Goal: Find specific page/section: Find specific page/section

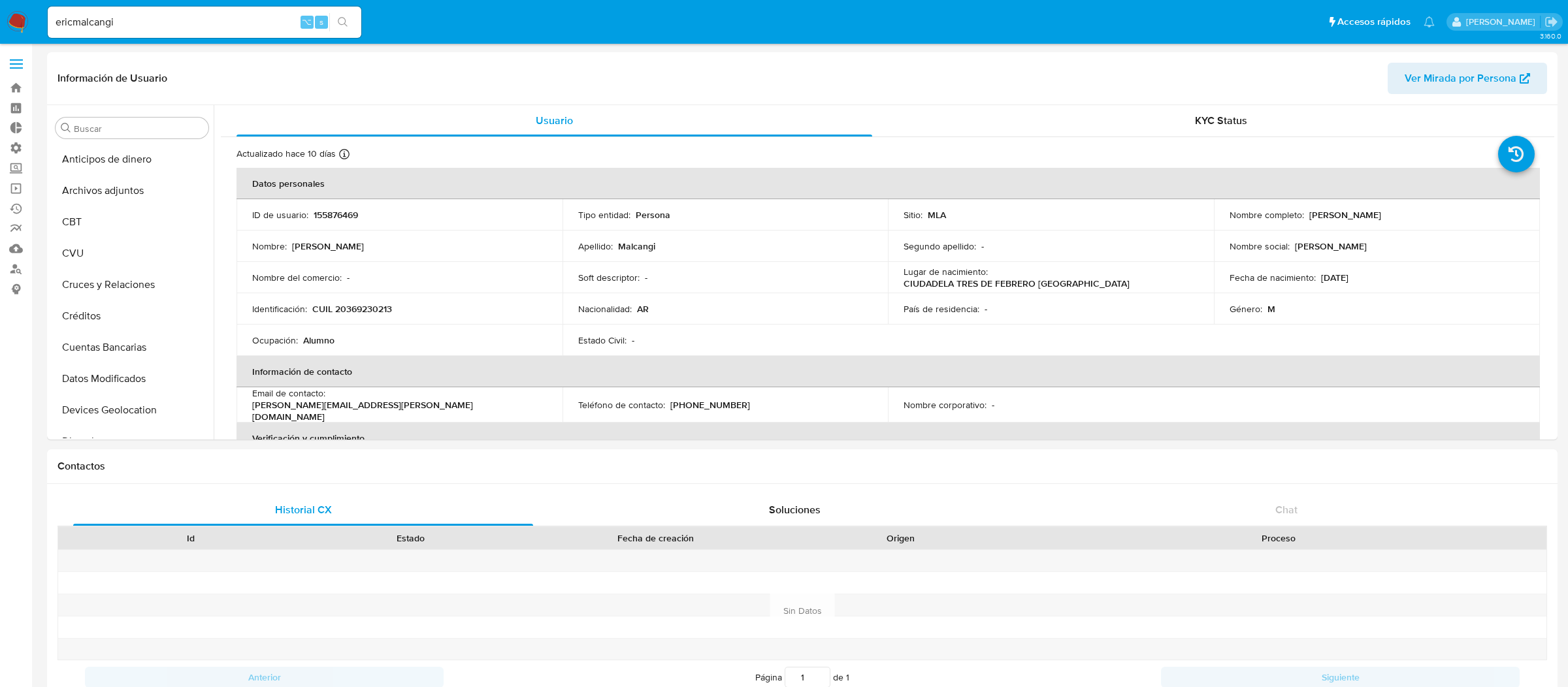
select select "10"
click at [15, 56] on label at bounding box center [16, 64] width 33 height 27
click at [0, 0] on input "checkbox" at bounding box center [0, 0] width 0 height 0
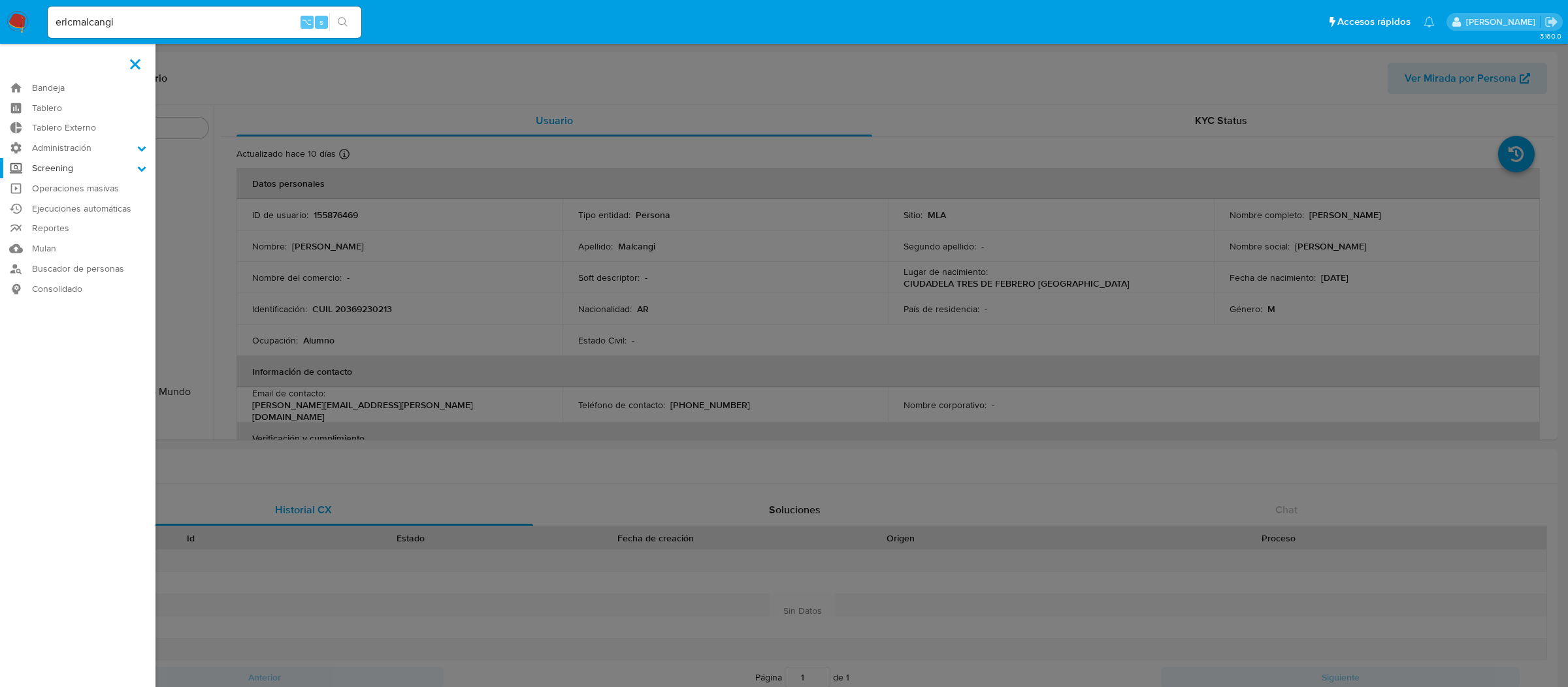
click at [62, 160] on label "Screening" at bounding box center [78, 168] width 156 height 20
click at [0, 0] on input "Screening" at bounding box center [0, 0] width 0 height 0
click at [71, 146] on label "Administración" at bounding box center [78, 148] width 156 height 20
click at [0, 0] on input "Administración" at bounding box center [0, 0] width 0 height 0
click at [69, 166] on link "Reglas" at bounding box center [78, 166] width 156 height 16
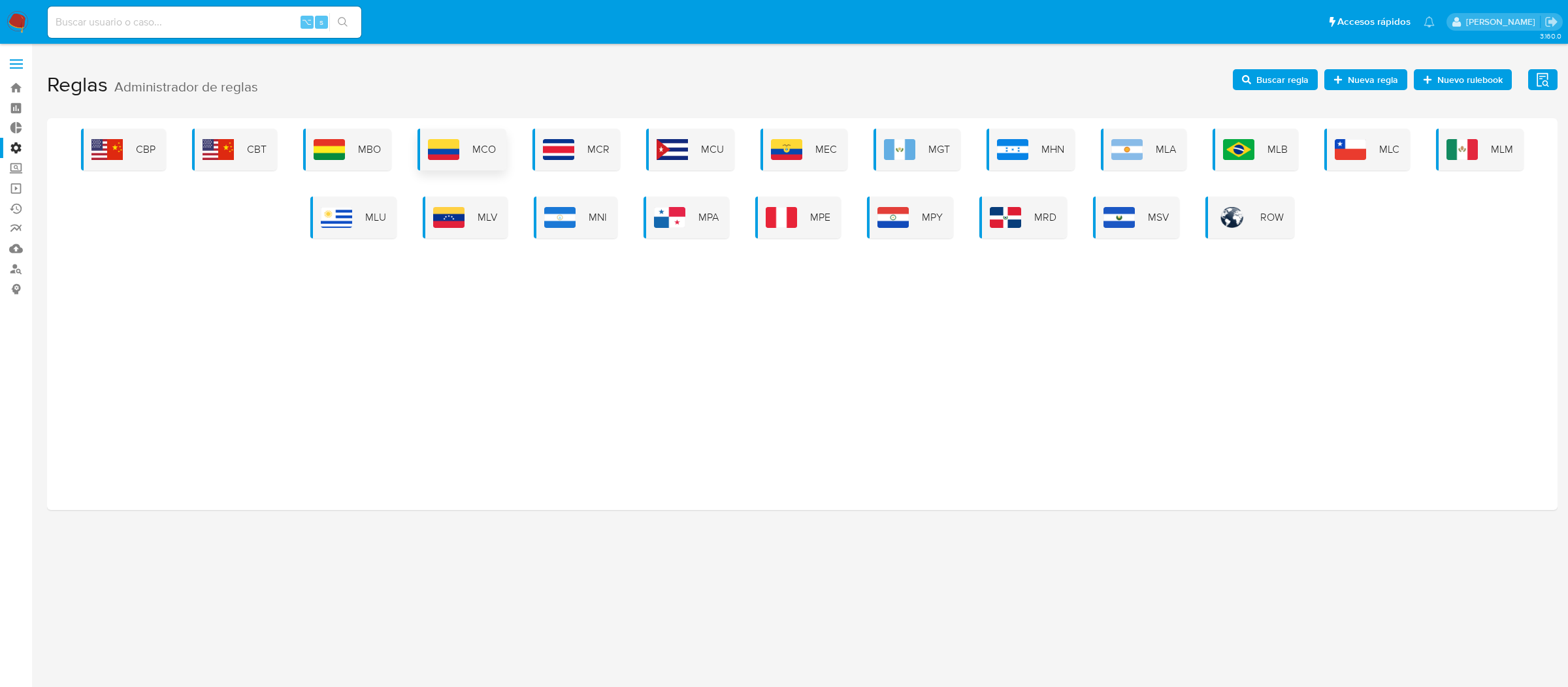
click at [499, 144] on div "MCO" at bounding box center [461, 149] width 89 height 42
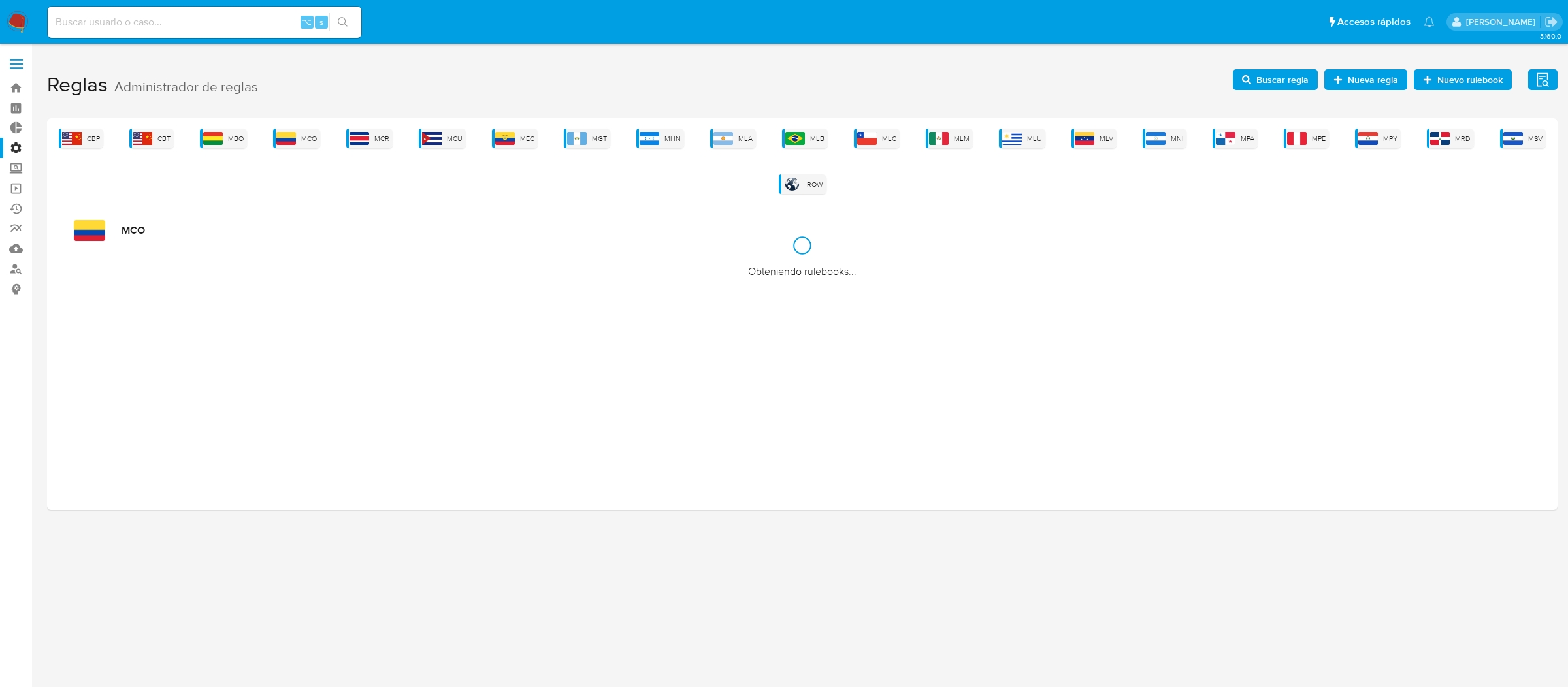
click at [492, 144] on div "CBP CBT MBO MCO MCR MCU MEC MGT MHN MLA MLB MLC MLM MLU MLV MNI MPA MPE MPY MRD…" at bounding box center [802, 161] width 1489 height 65
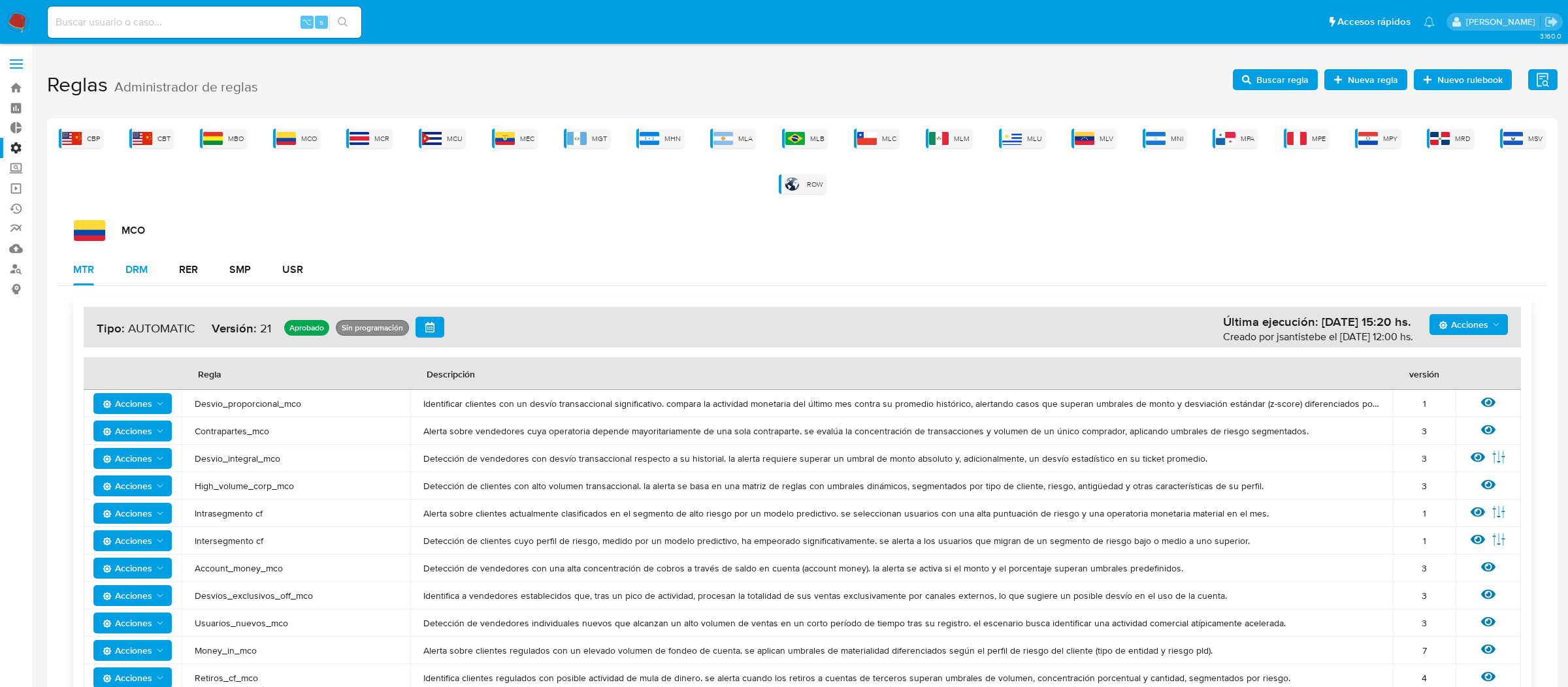
click at [145, 274] on div "DRM" at bounding box center [136, 269] width 22 height 11
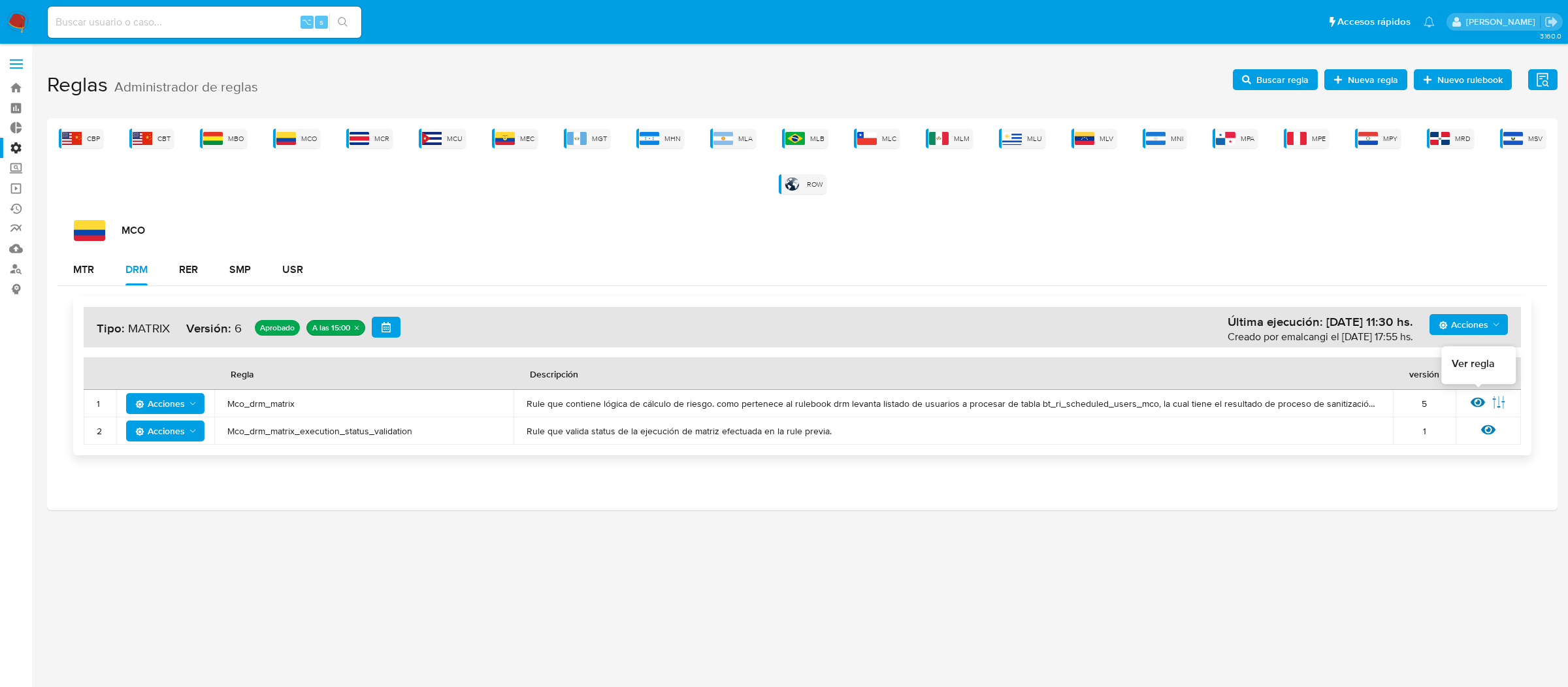
click at [1479, 408] on icon at bounding box center [1478, 402] width 14 height 14
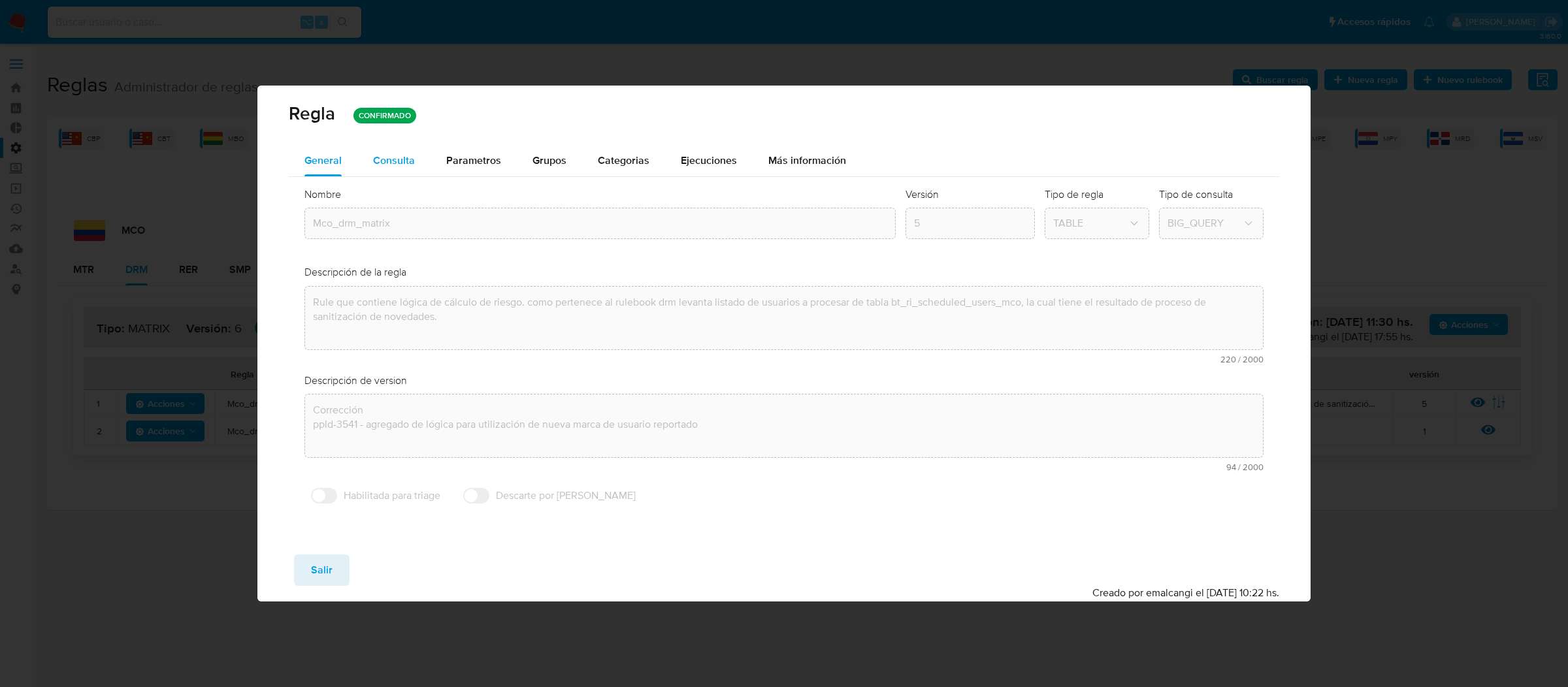
click at [416, 177] on div "Nombre text-es Mco_drm_matrix text-pt Mco_drm_matrix Aceptar Versión 5 Tipo de …" at bounding box center [784, 349] width 991 height 344
click at [415, 172] on button "Consulta" at bounding box center [394, 161] width 73 height 31
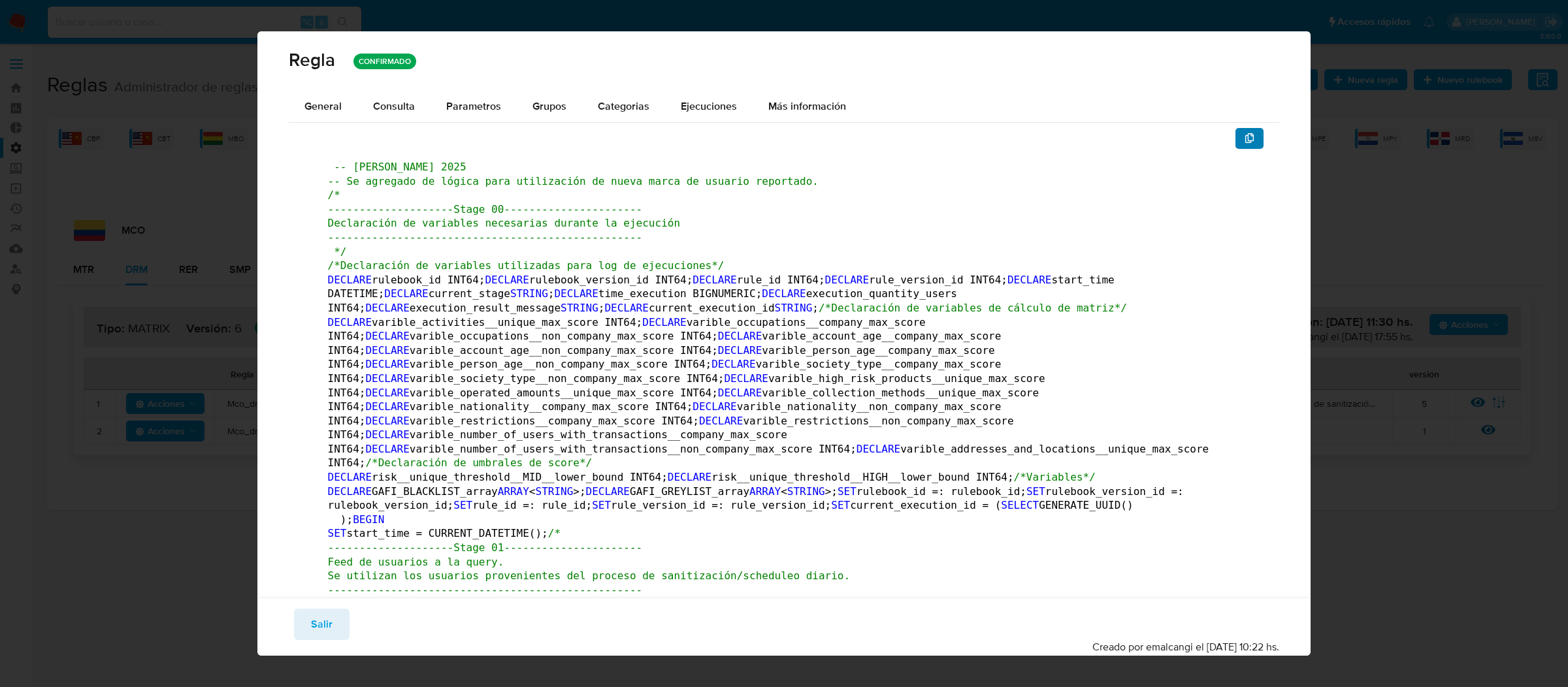
click at [1247, 137] on icon "button" at bounding box center [1249, 139] width 11 height 11
